Goal: Task Accomplishment & Management: Use online tool/utility

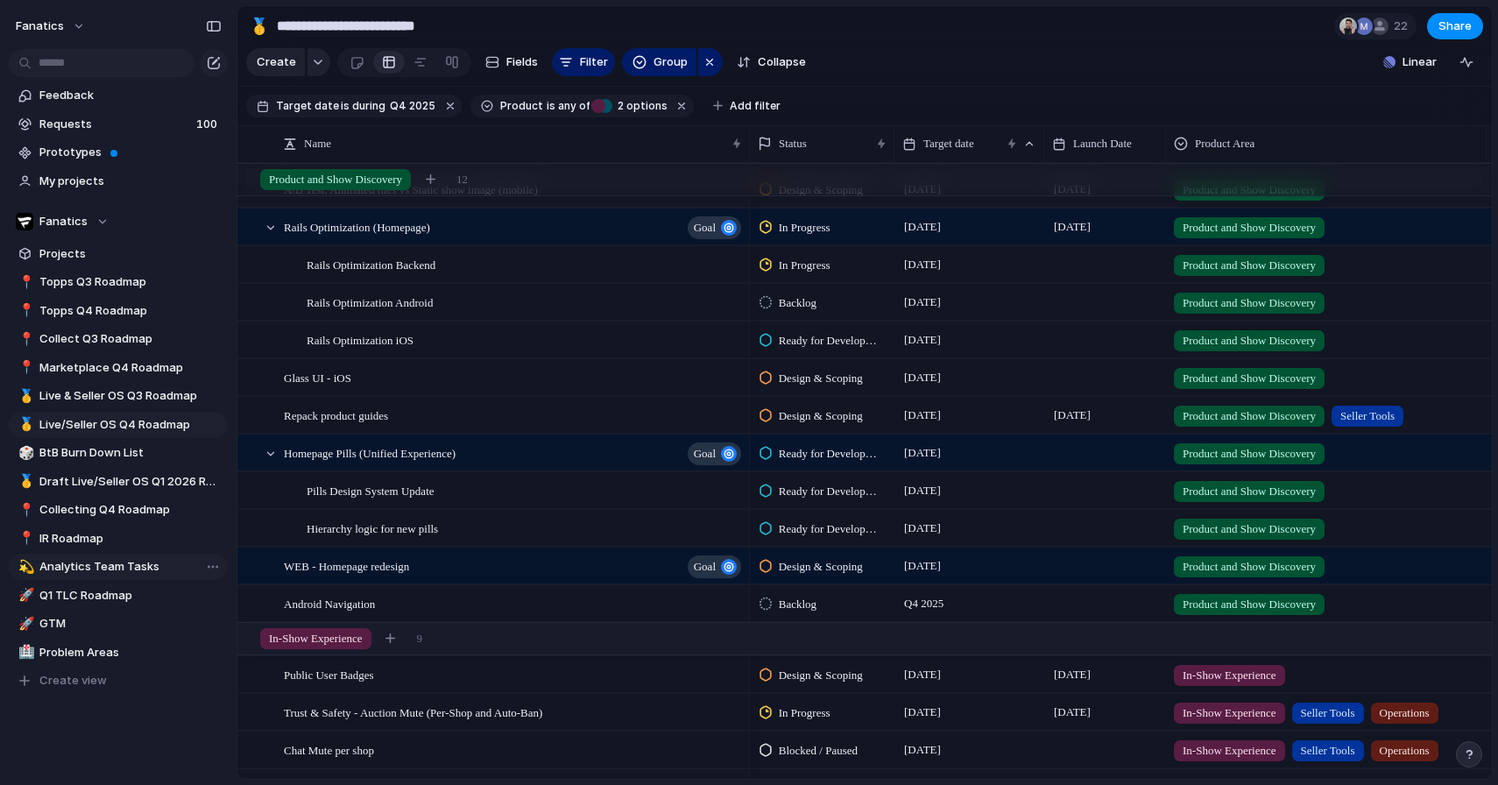
scroll to position [26, 0]
click at [138, 571] on span "Analytics Team Tasks" at bounding box center [130, 567] width 182 height 18
type input "**********"
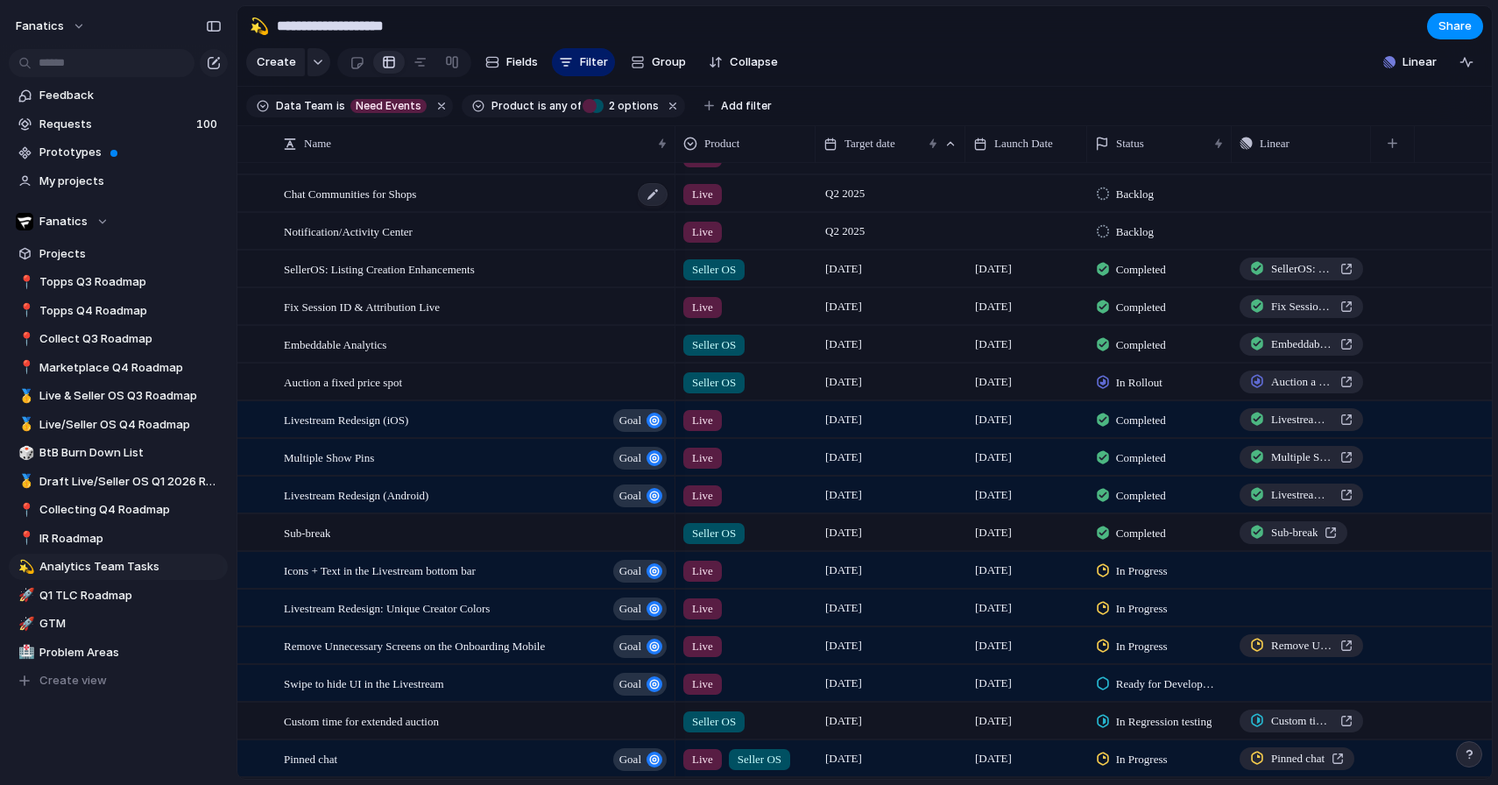
scroll to position [25, 0]
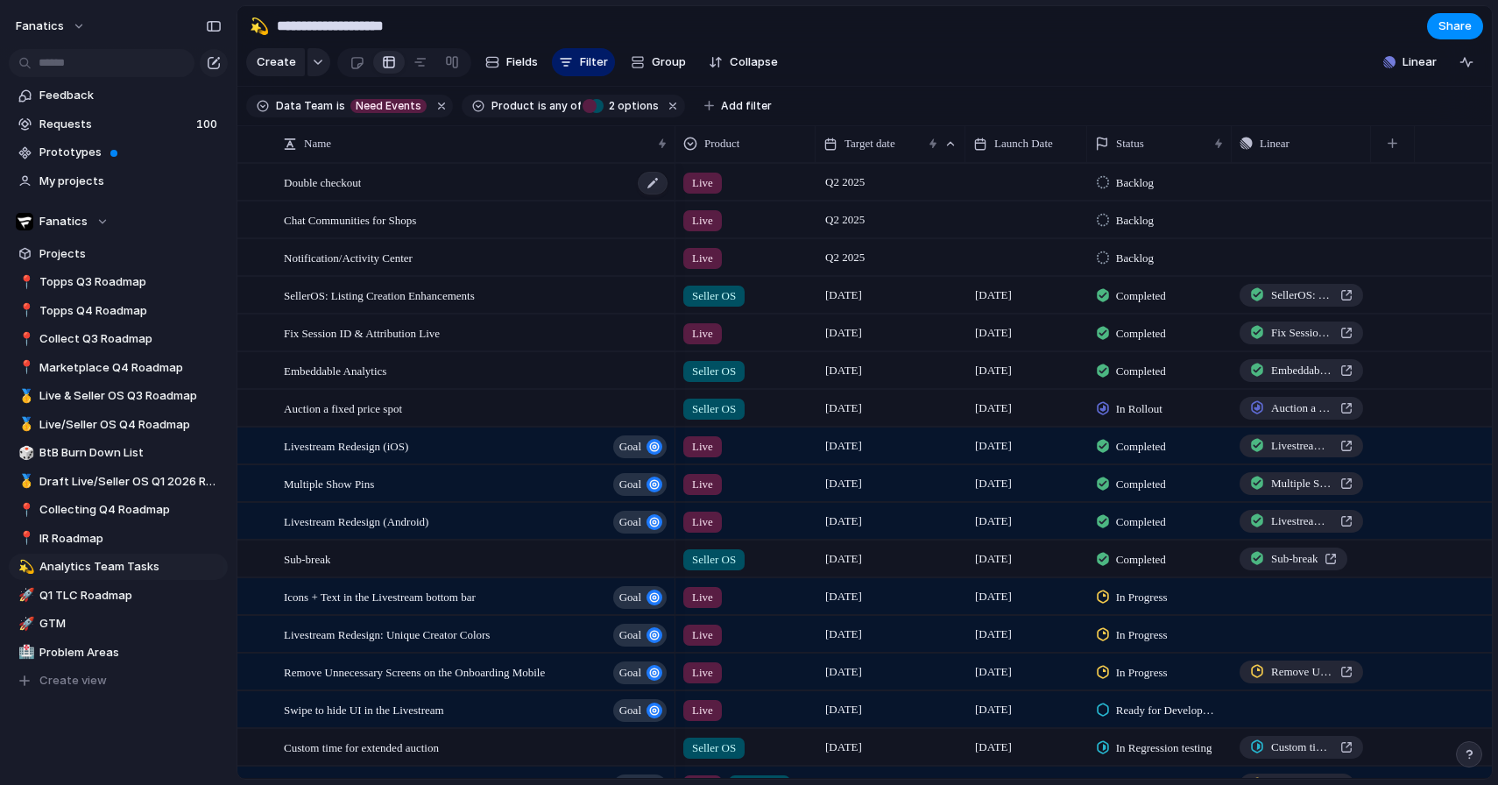
click at [458, 195] on div "Double checkout" at bounding box center [476, 183] width 385 height 36
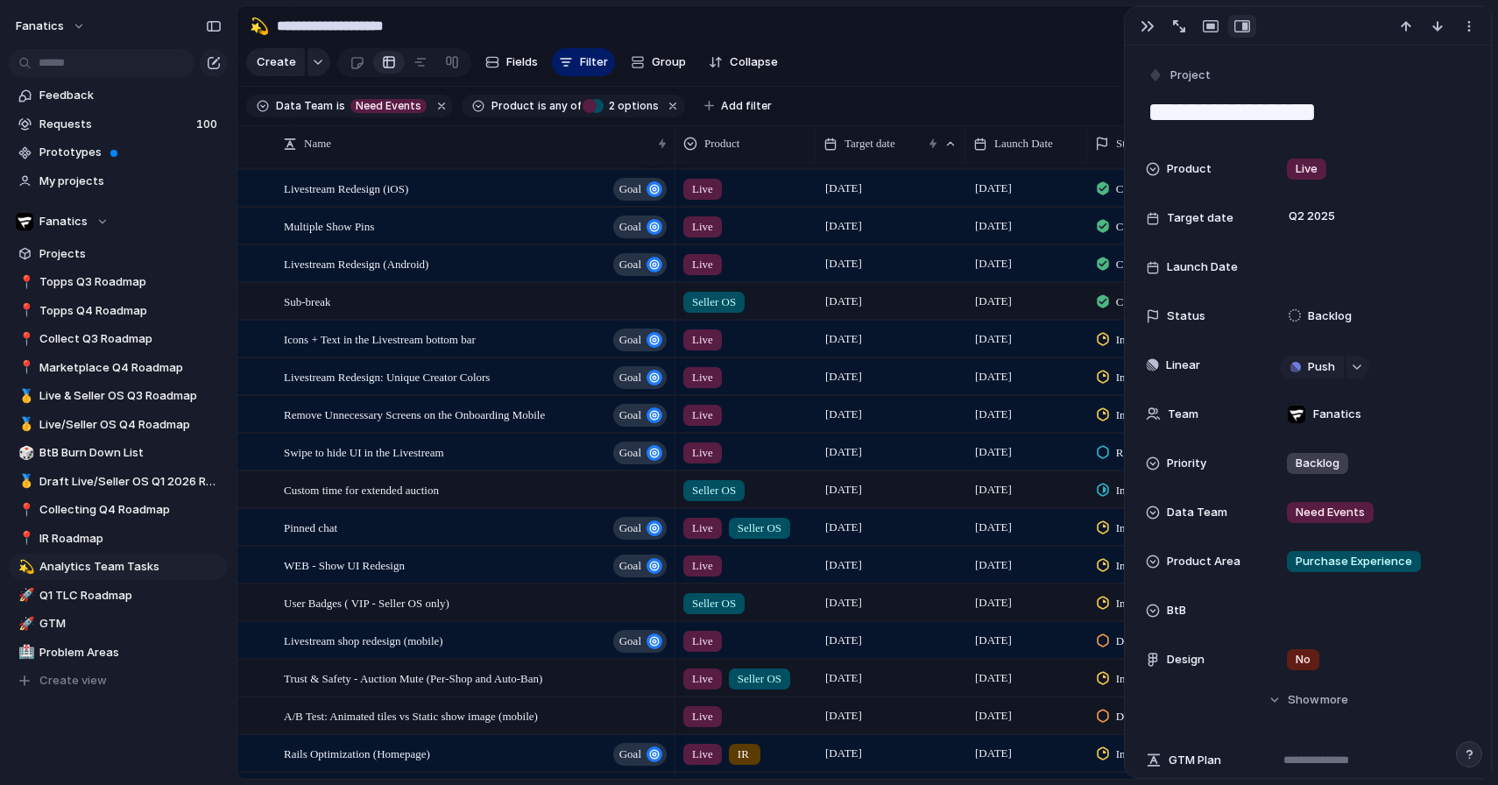
scroll to position [258, 0]
click at [476, 345] on span "Icons + Text in the Livestream bottom bar" at bounding box center [380, 338] width 192 height 20
type textarea "**********"
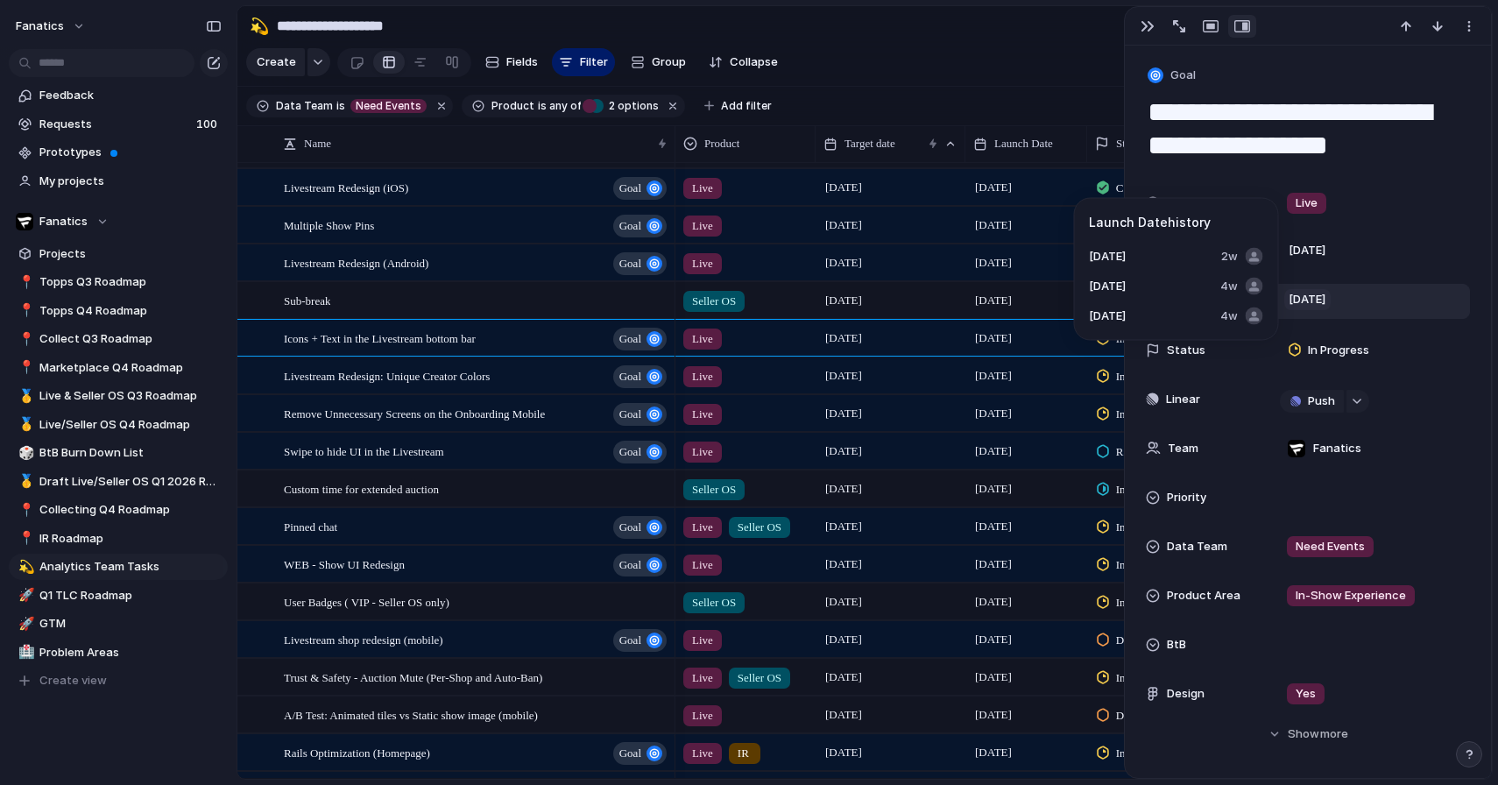
scroll to position [83, 0]
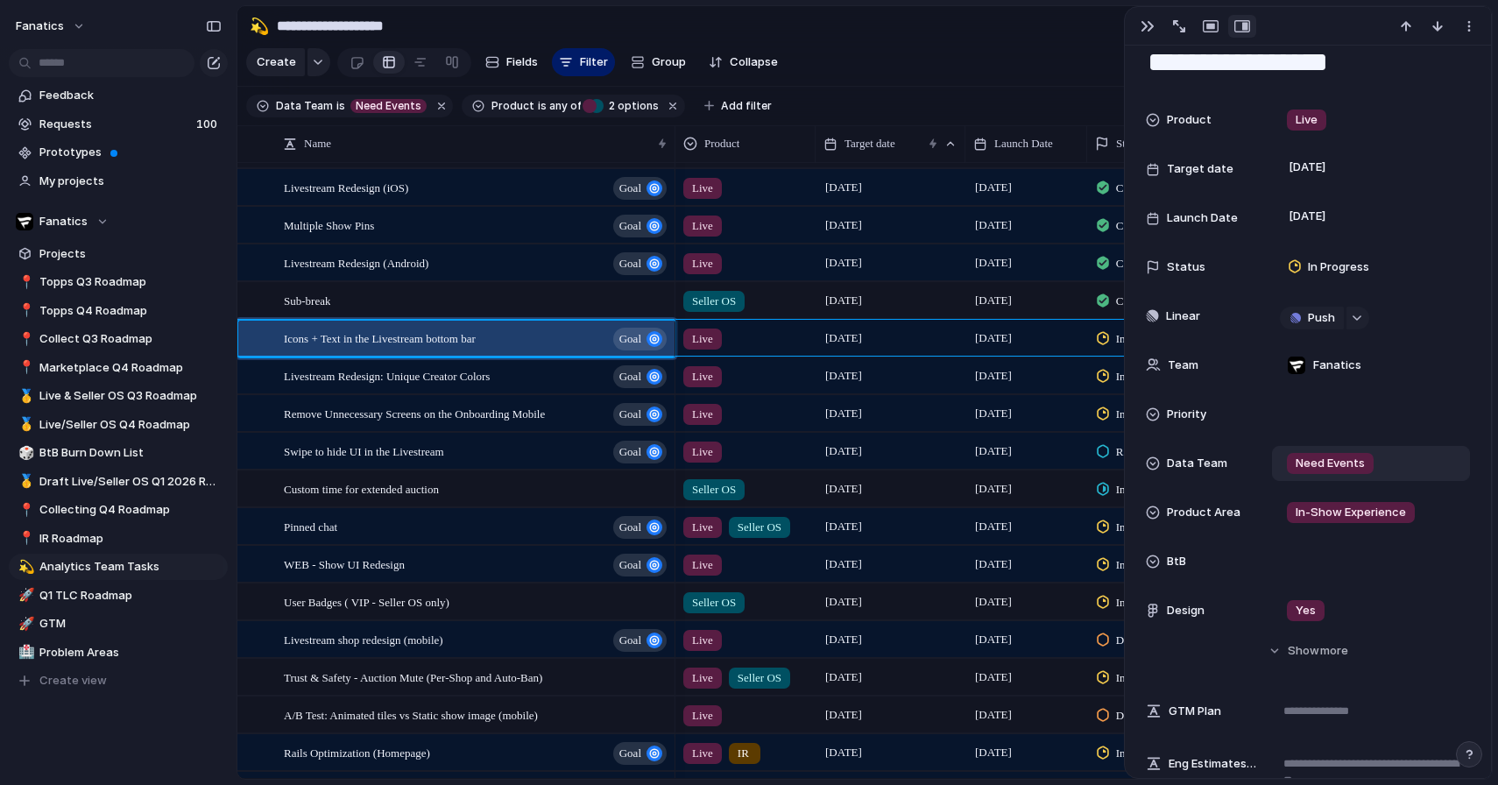
click at [1338, 464] on span "Need Events" at bounding box center [1329, 464] width 69 height 18
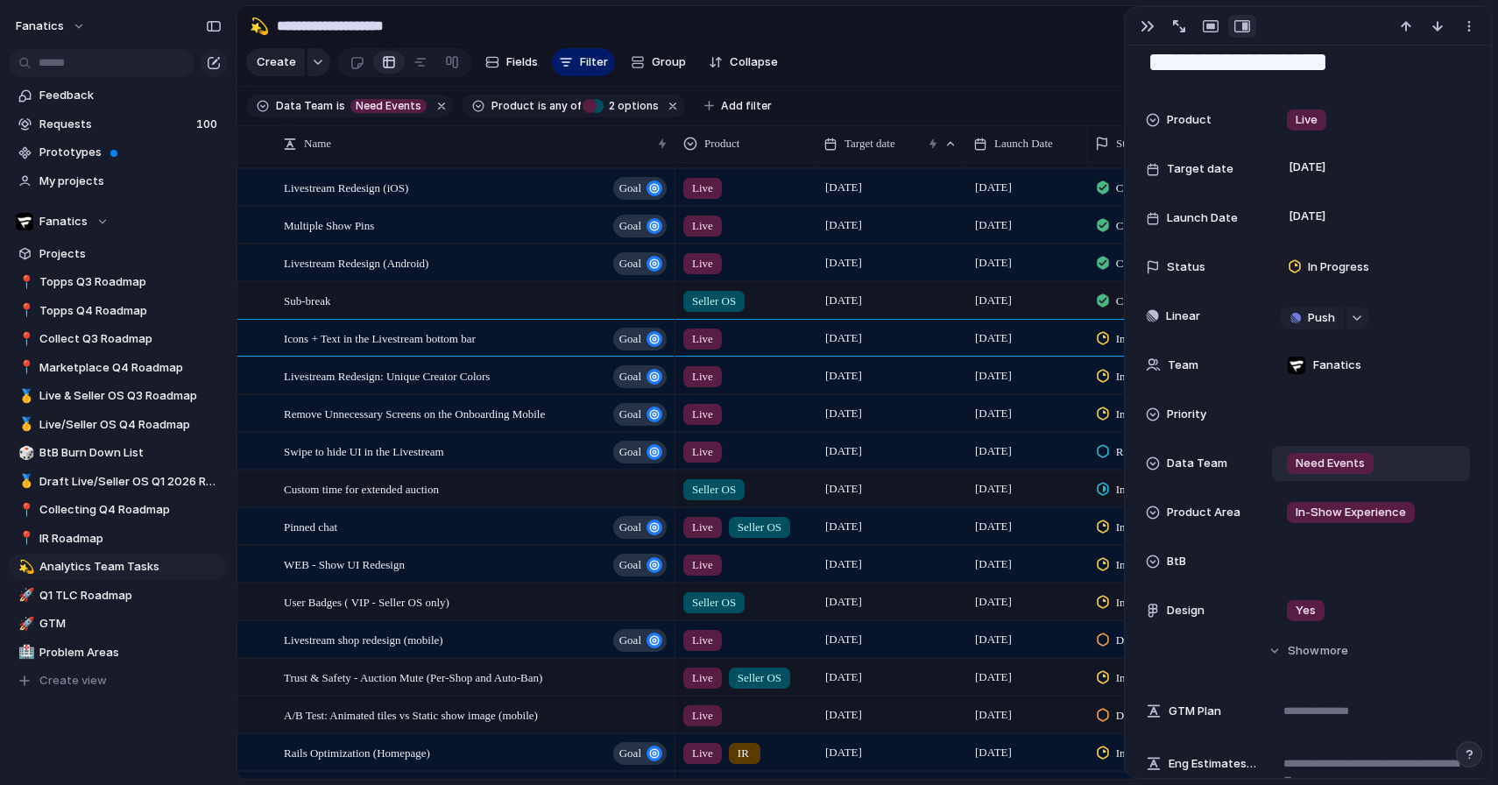
click at [1390, 469] on div "Need Events" at bounding box center [1370, 463] width 182 height 19
click at [1142, 34] on button "button" at bounding box center [1147, 26] width 28 height 23
